Goal: Task Accomplishment & Management: Complete application form

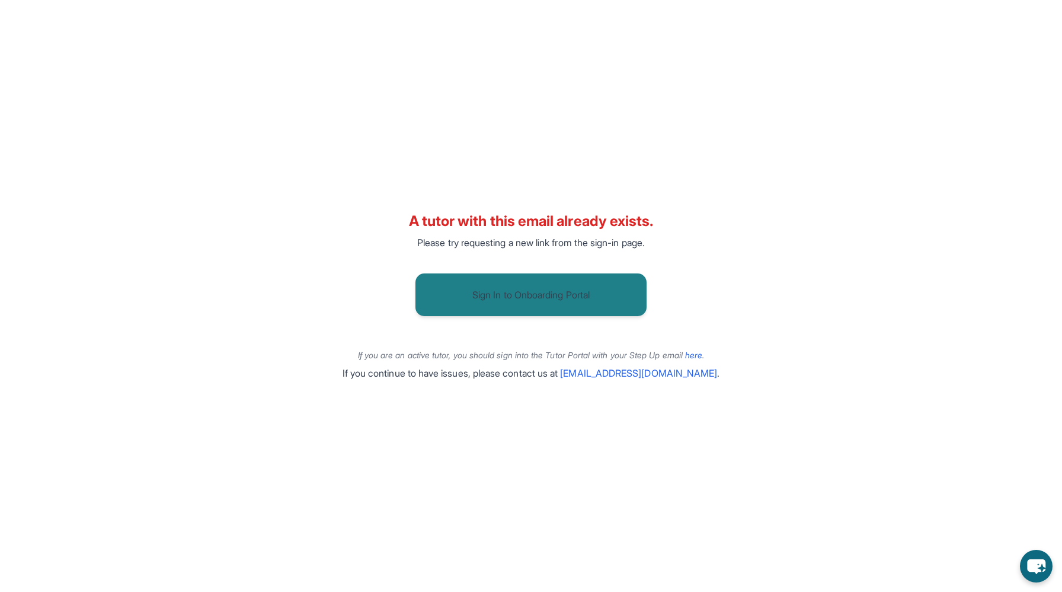
click at [475, 277] on button "Sign In to Onboarding Portal" at bounding box center [531, 294] width 231 height 43
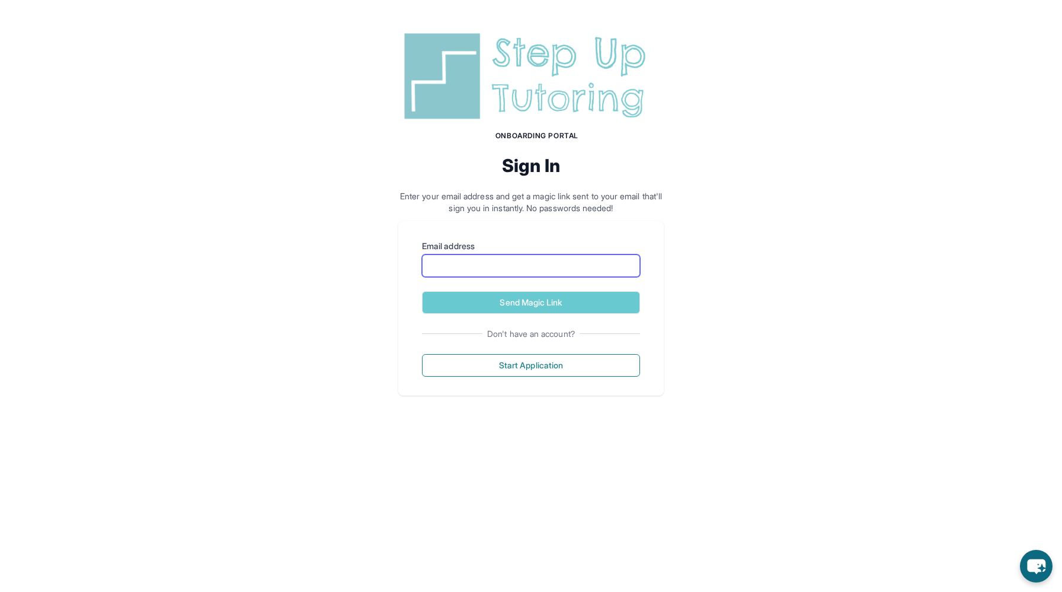
click at [518, 267] on input "Email address" at bounding box center [531, 265] width 218 height 23
type input "**********"
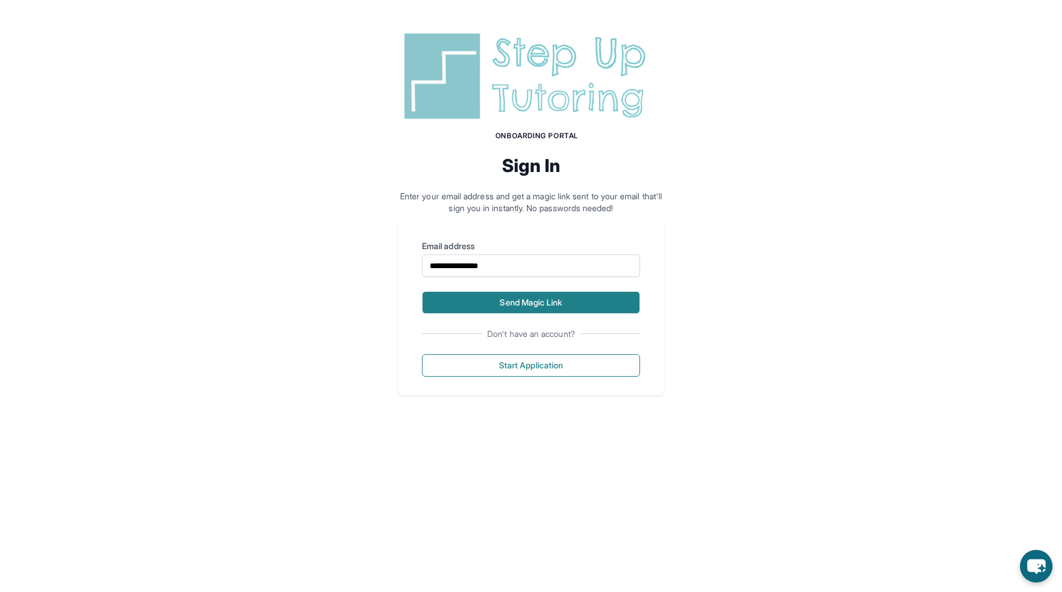
click at [528, 301] on button "Send Magic Link" at bounding box center [531, 302] width 218 height 23
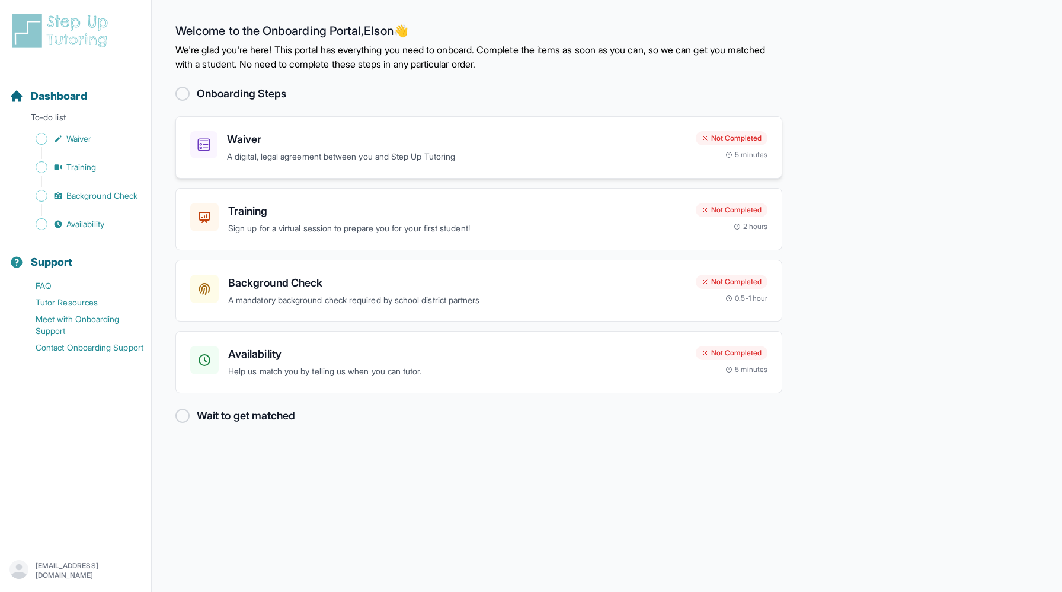
click at [313, 132] on h3 "Waiver" at bounding box center [456, 139] width 459 height 17
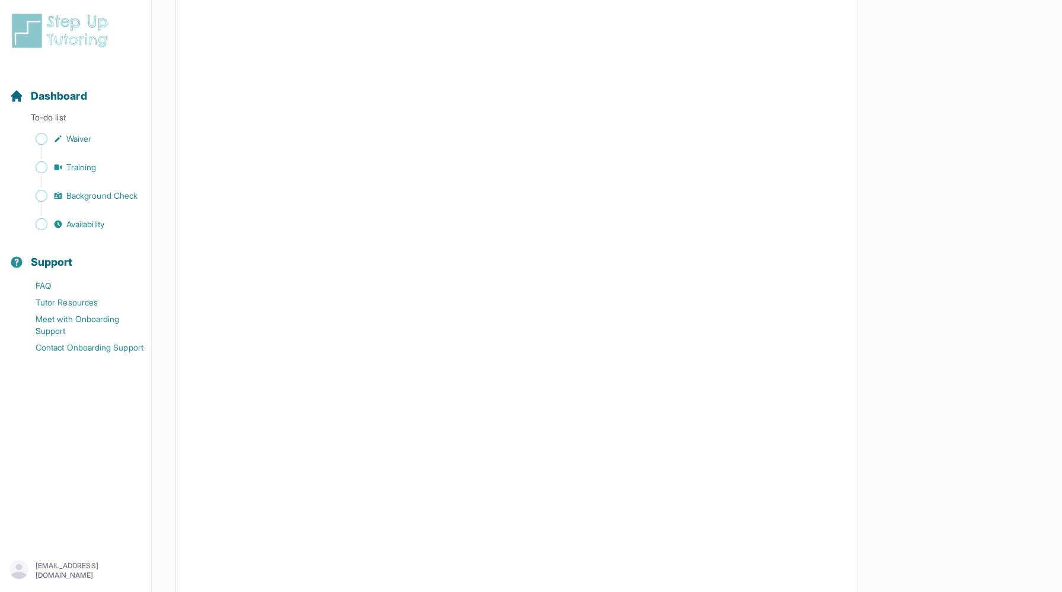
scroll to position [1882, 0]
click at [113, 144] on link "Waiver" at bounding box center [80, 138] width 142 height 17
click at [111, 162] on link "Training" at bounding box center [80, 167] width 142 height 17
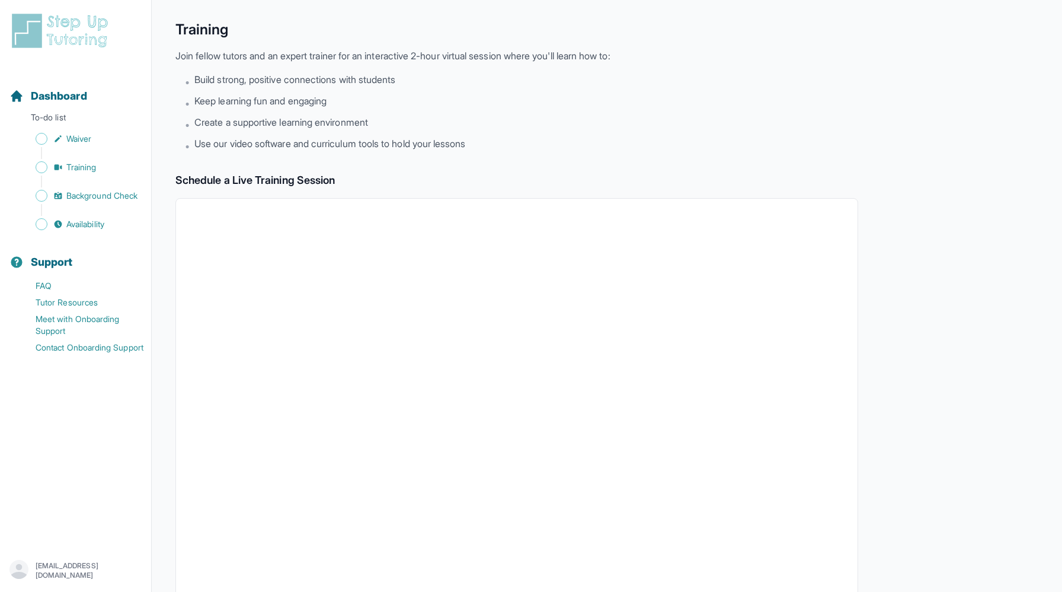
scroll to position [34, 0]
click at [130, 203] on link "Background Check" at bounding box center [80, 195] width 142 height 17
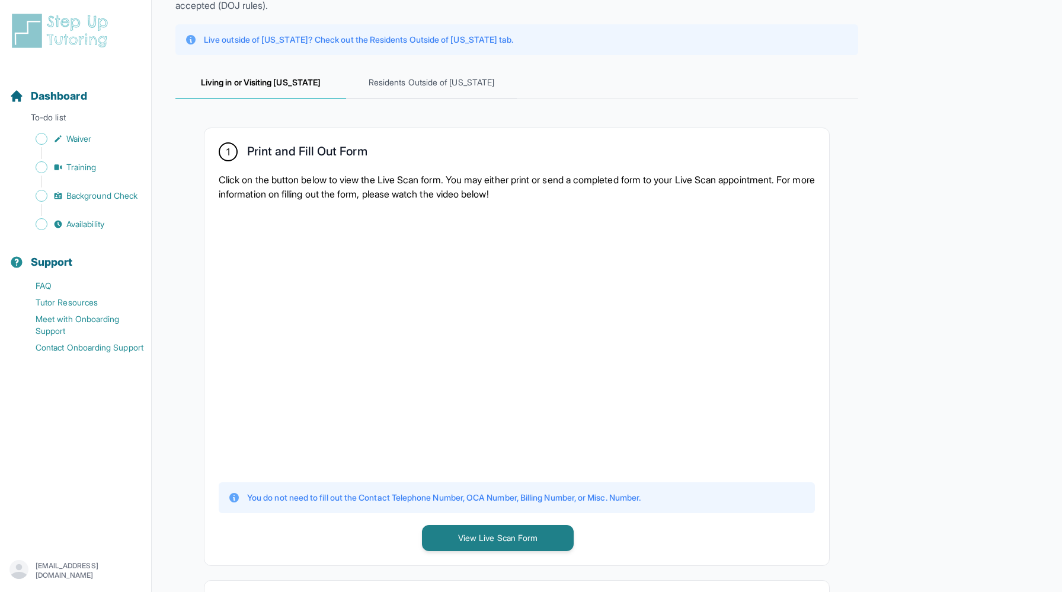
scroll to position [116, 0]
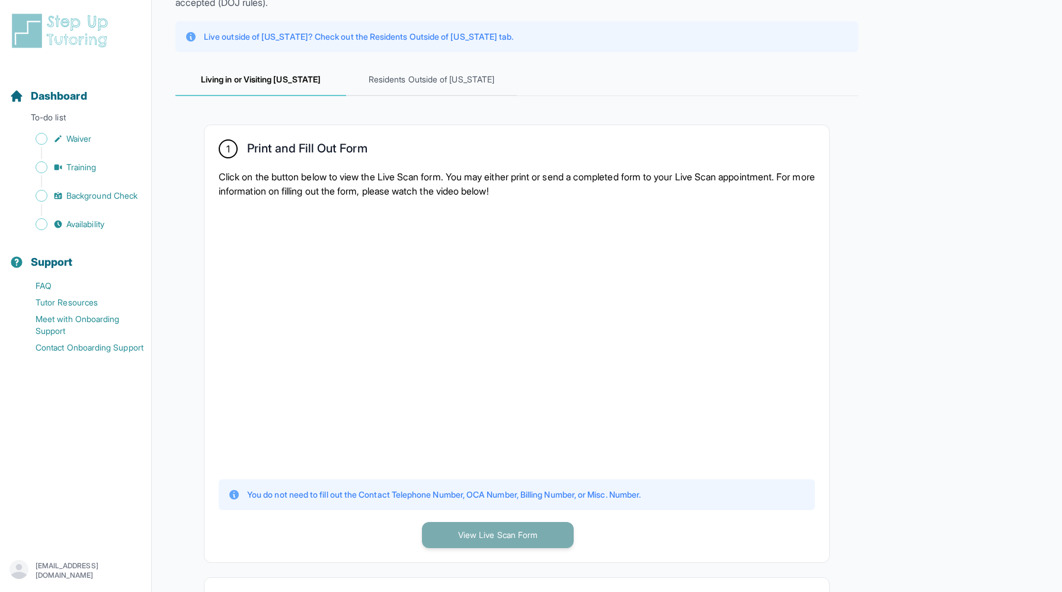
click at [477, 534] on button "View Live Scan Form" at bounding box center [498, 535] width 152 height 26
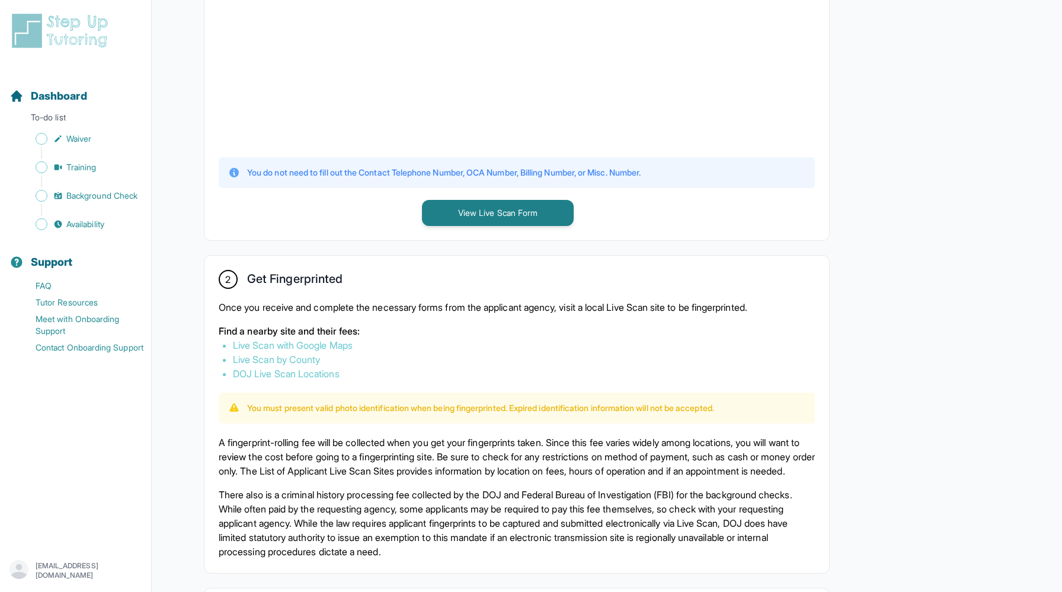
scroll to position [0, 0]
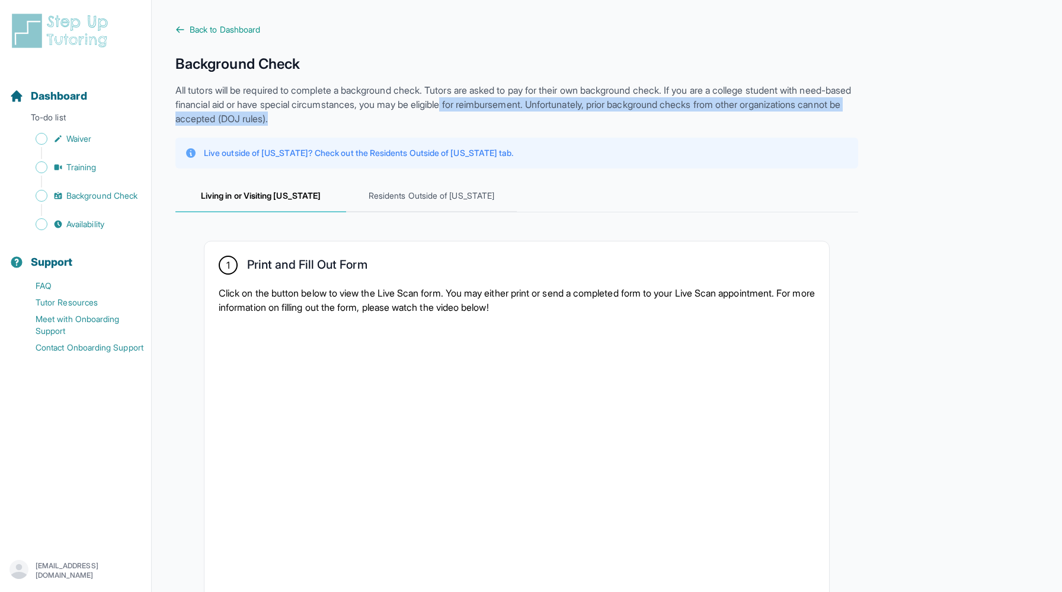
drag, startPoint x: 515, startPoint y: 104, endPoint x: 540, endPoint y: 120, distance: 29.8
click at [540, 120] on p "All tutors will be required to complete a background check. Tutors are asked to…" at bounding box center [516, 104] width 683 height 43
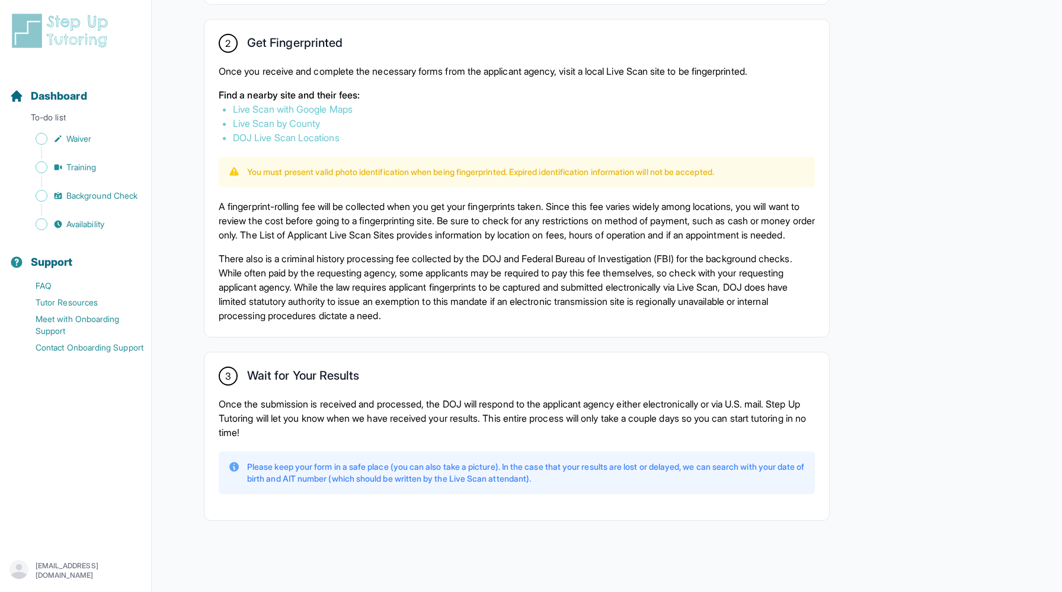
scroll to position [687, 0]
click at [88, 196] on span "Background Check" at bounding box center [101, 196] width 71 height 12
click at [91, 222] on span "Availability" at bounding box center [85, 224] width 38 height 12
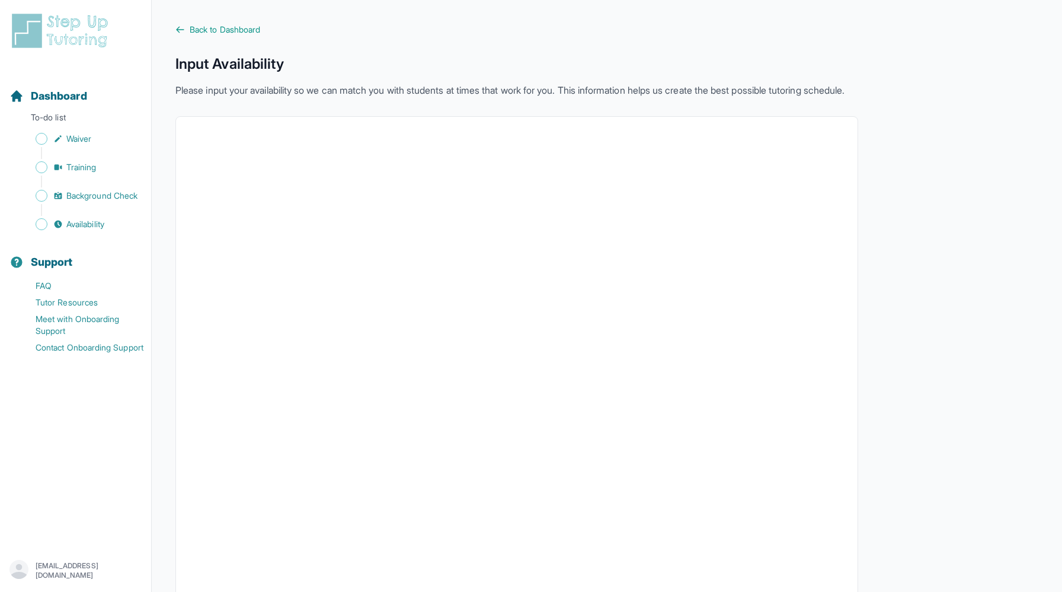
scroll to position [97, 0]
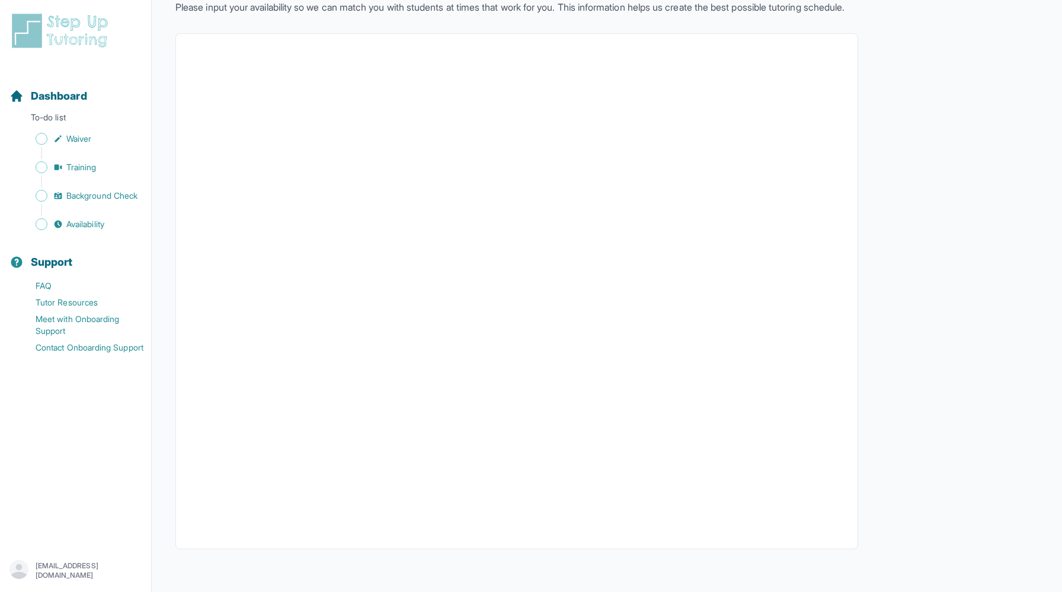
click at [68, 28] on img at bounding box center [62, 31] width 106 height 38
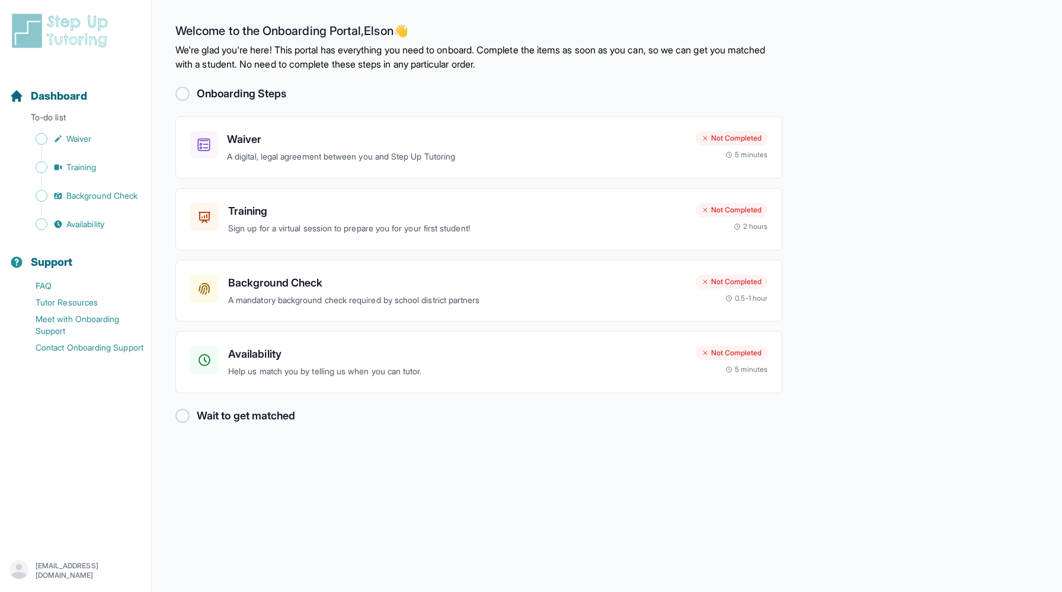
click at [419, 98] on div "Onboarding Steps" at bounding box center [478, 93] width 607 height 17
click at [371, 150] on p "A digital, legal agreement between you and Step Up Tutoring" at bounding box center [456, 157] width 459 height 14
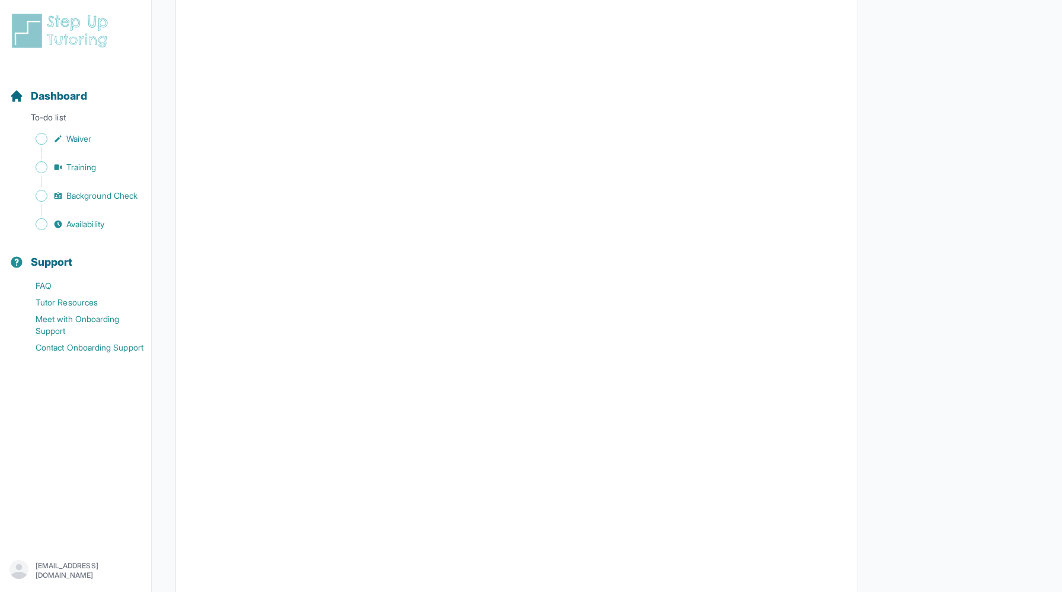
scroll to position [893, 0]
click at [93, 42] on img at bounding box center [62, 31] width 106 height 38
